Goal: Transaction & Acquisition: Purchase product/service

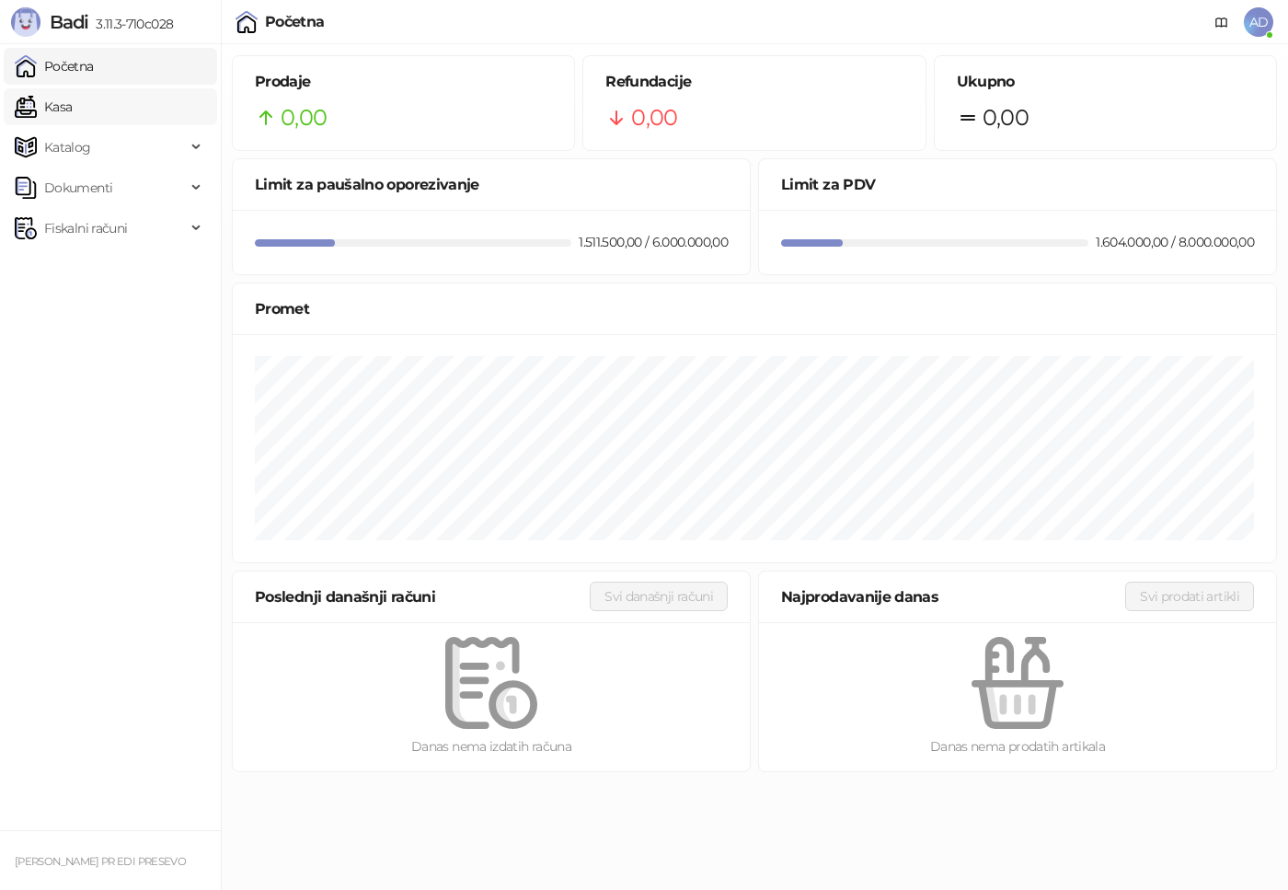
click at [72, 112] on link "Kasa" at bounding box center [43, 106] width 57 height 37
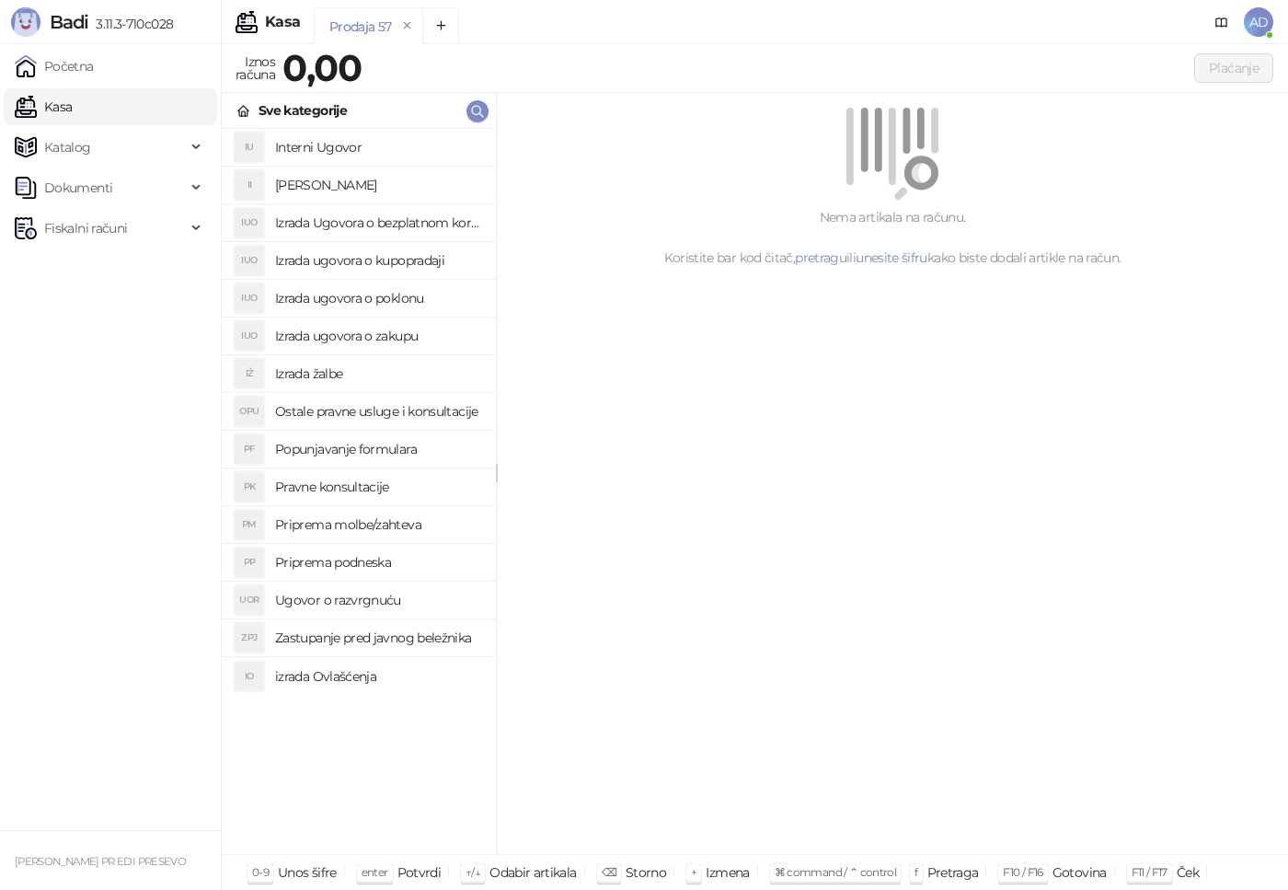
click at [333, 139] on h4 "Interni Ugovor" at bounding box center [378, 147] width 206 height 29
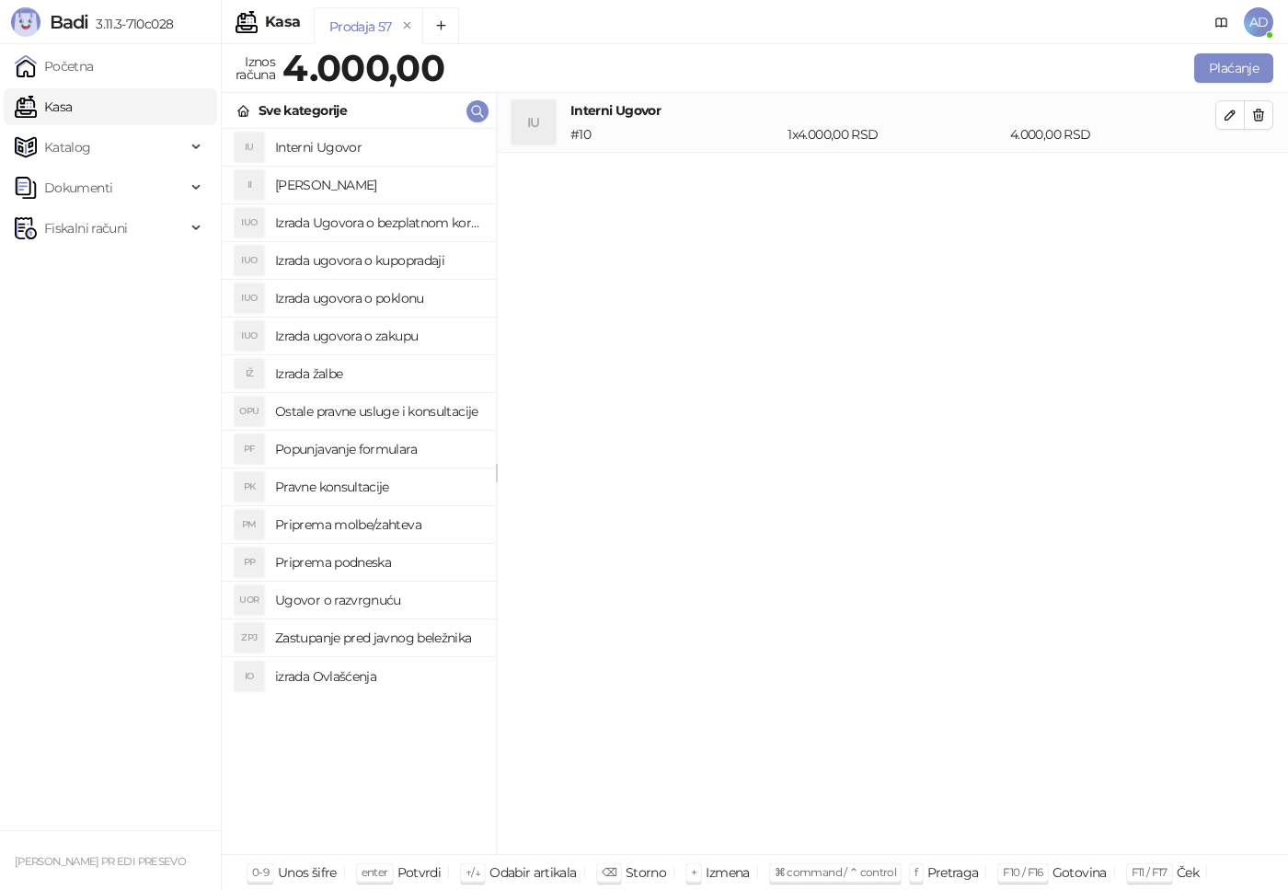
click at [447, 417] on h4 "Ostale pravne usluge i konsultacije" at bounding box center [378, 411] width 206 height 29
click at [417, 416] on h4 "Ostale pravne usluge i konsultacije" at bounding box center [378, 411] width 206 height 29
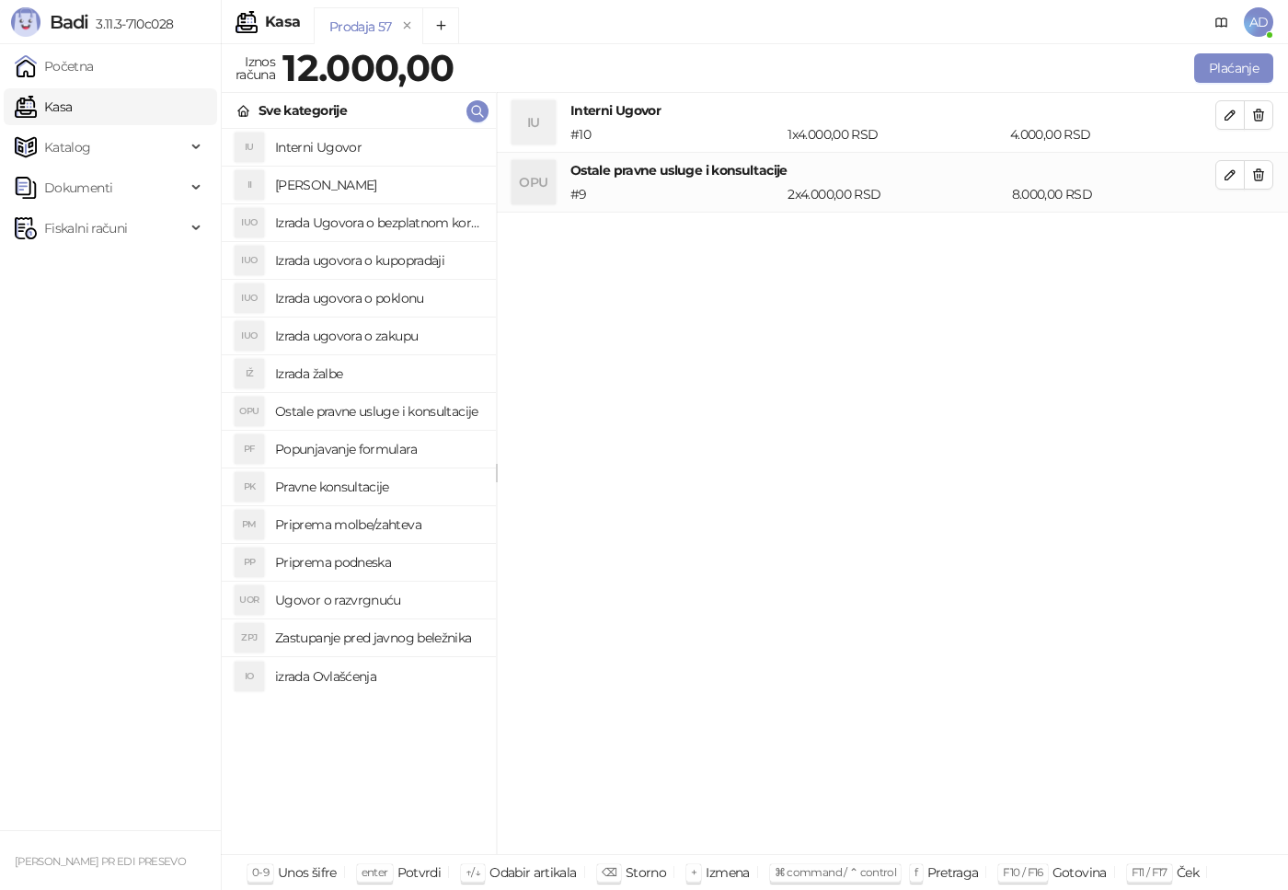
click at [364, 455] on h4 "Popunjavanje formulara" at bounding box center [378, 448] width 206 height 29
click at [391, 301] on h4 "Izrada ugovora o poklonu" at bounding box center [378, 297] width 206 height 29
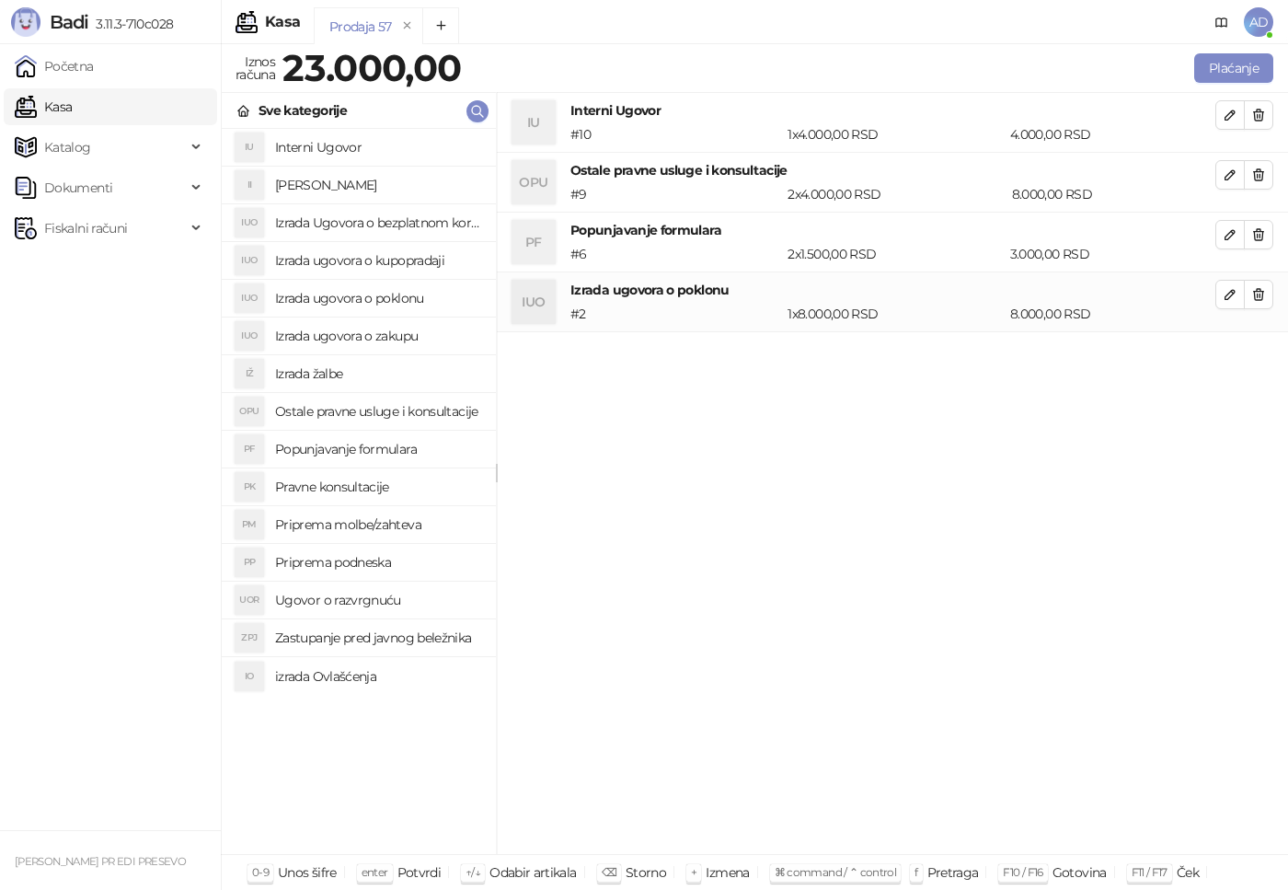
click at [380, 448] on h4 "Popunjavanje formulara" at bounding box center [378, 448] width 206 height 29
click at [367, 564] on h4 "Priprema podneska" at bounding box center [378, 562] width 206 height 29
click at [363, 490] on h4 "Pravne konsultacije" at bounding box center [378, 486] width 206 height 29
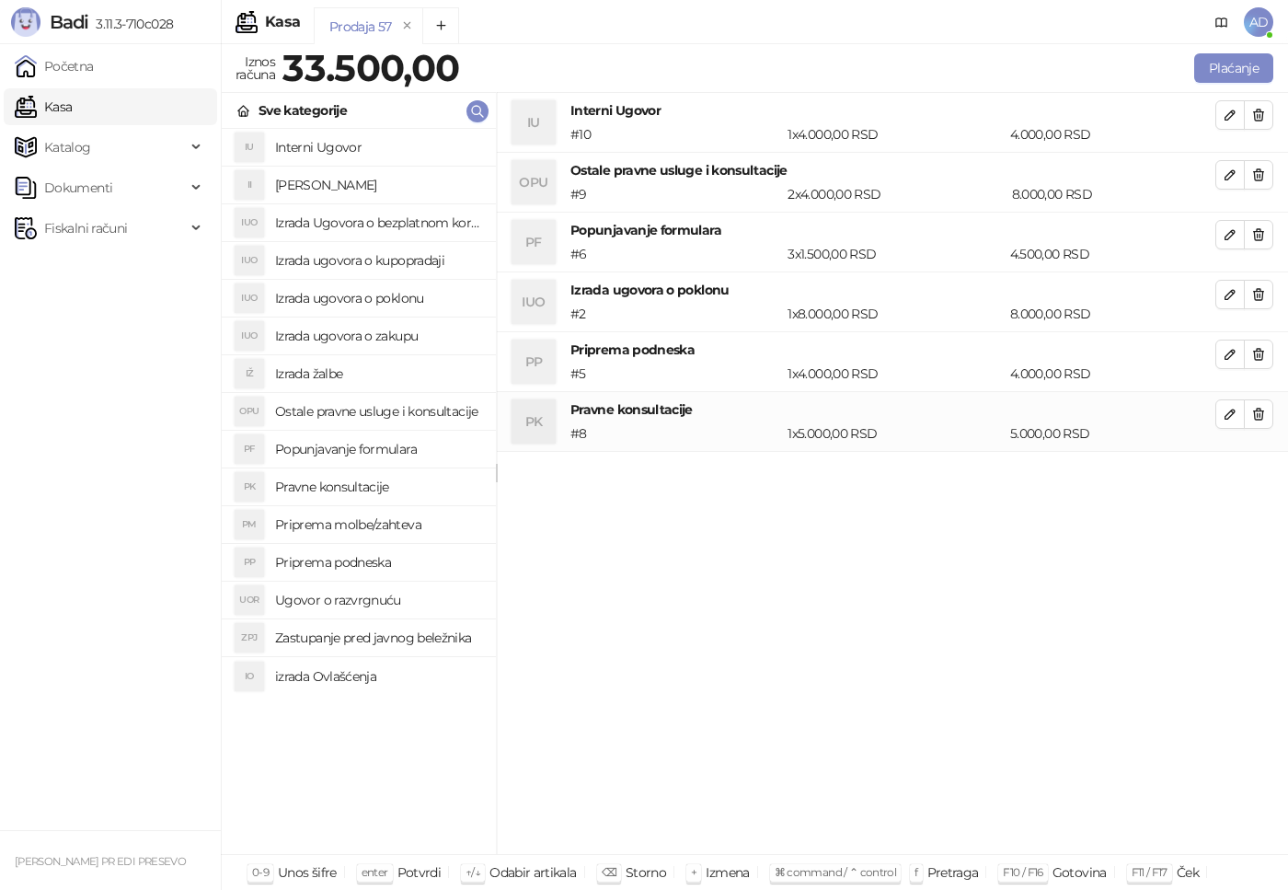
click at [363, 490] on h4 "Pravne konsultacije" at bounding box center [378, 486] width 206 height 29
click at [357, 449] on h4 "Popunjavanje formulara" at bounding box center [378, 448] width 206 height 29
click at [317, 561] on h4 "Priprema podneska" at bounding box center [378, 562] width 206 height 29
click at [1247, 69] on button "Plaćanje" at bounding box center [1233, 67] width 79 height 29
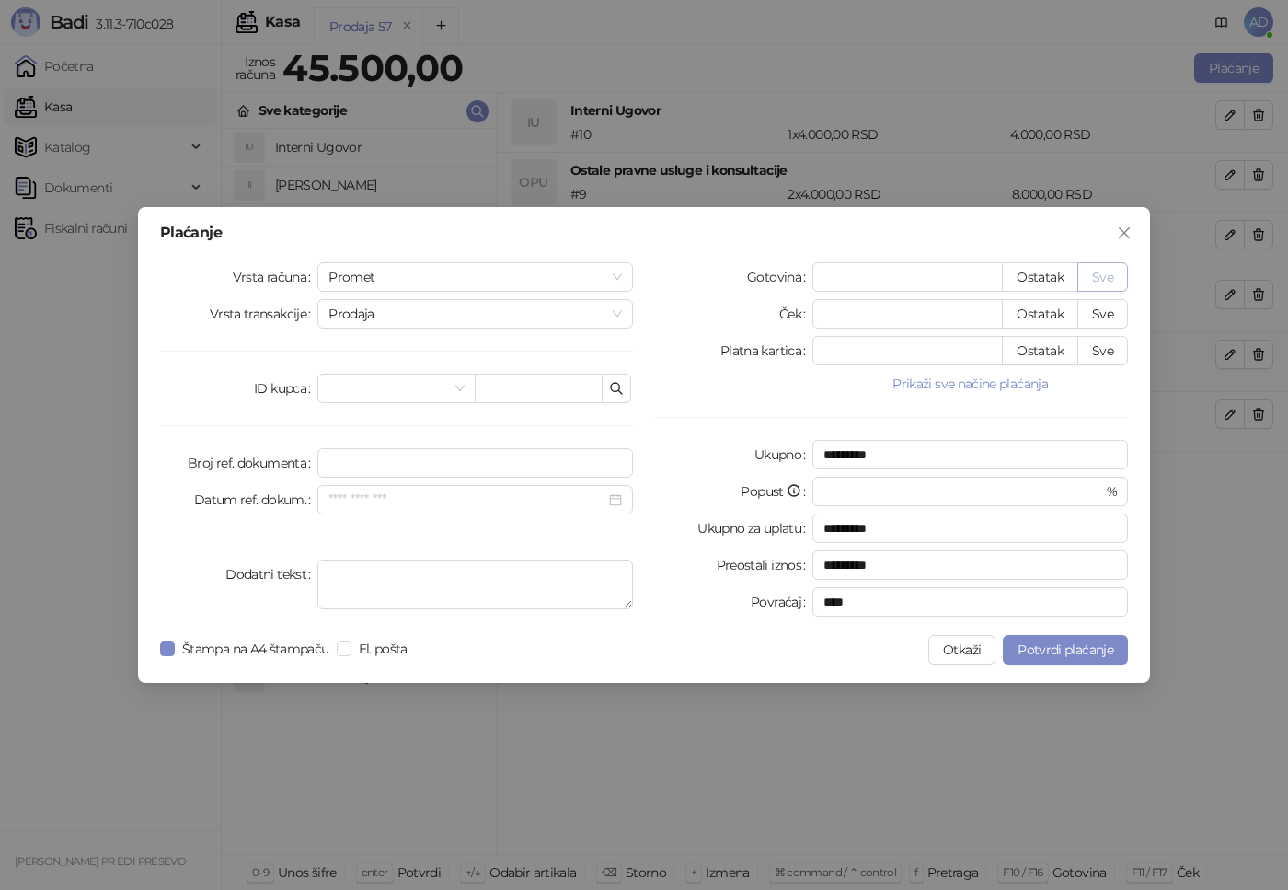
click at [1112, 275] on button "Sve" at bounding box center [1103, 276] width 51 height 29
type input "*****"
type input "****"
click at [1074, 649] on span "Potvrdi plaćanje" at bounding box center [1066, 649] width 96 height 17
